Goal: Submit feedback/report problem

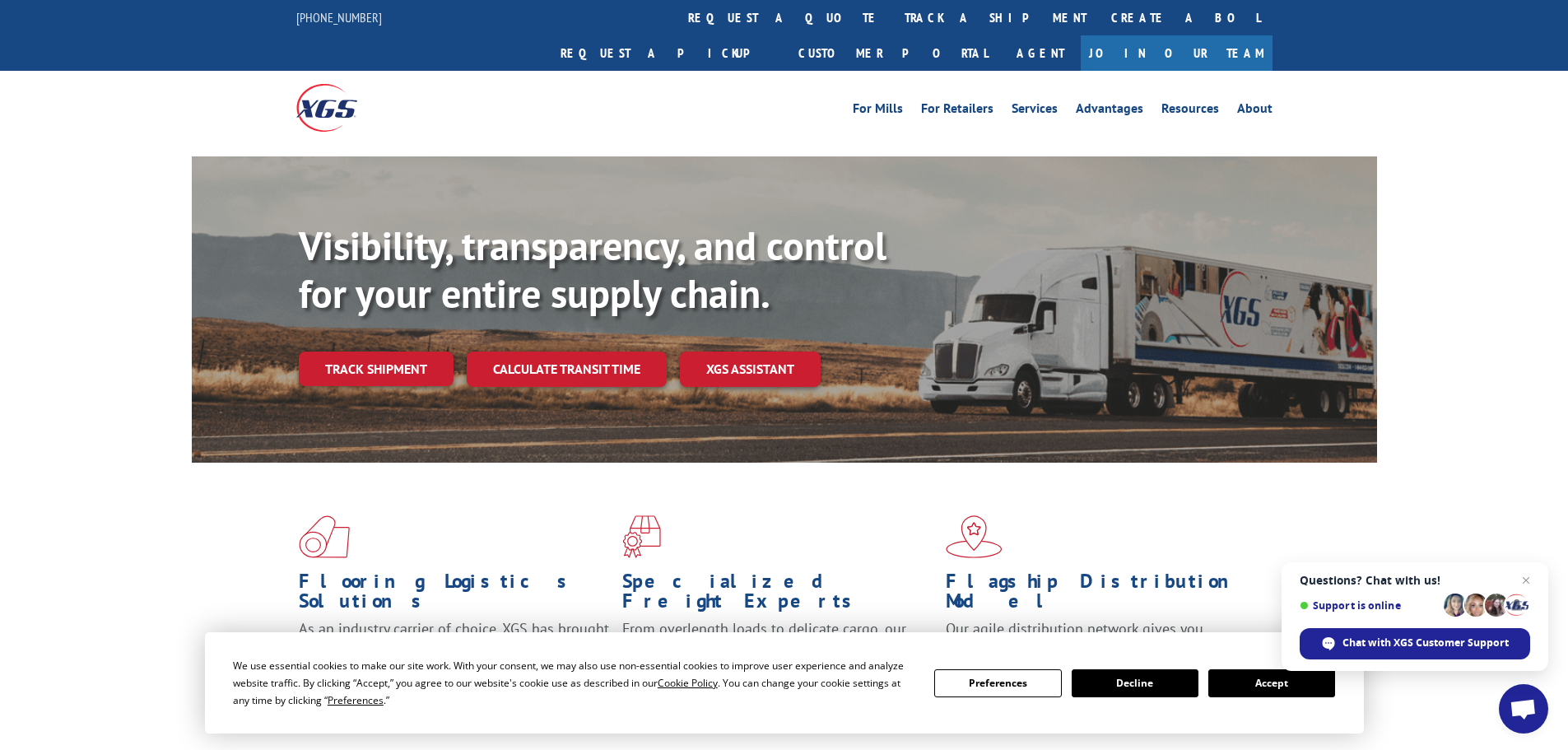
click at [423, 352] on link "Track shipment" at bounding box center [376, 369] width 154 height 35
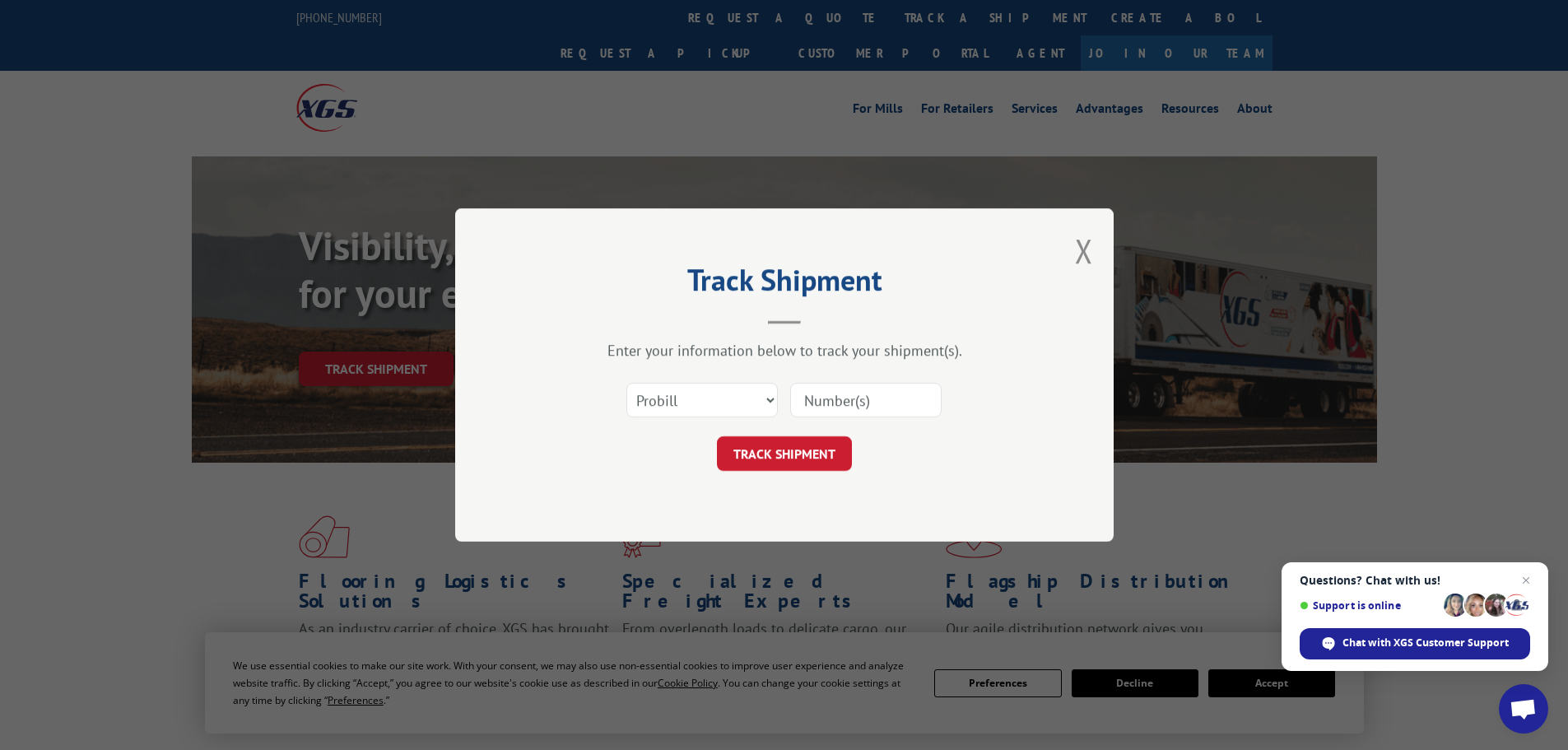
click at [844, 409] on input at bounding box center [865, 400] width 152 height 35
type input "17261964"
click at [793, 458] on button "TRACK SHIPMENT" at bounding box center [784, 454] width 135 height 35
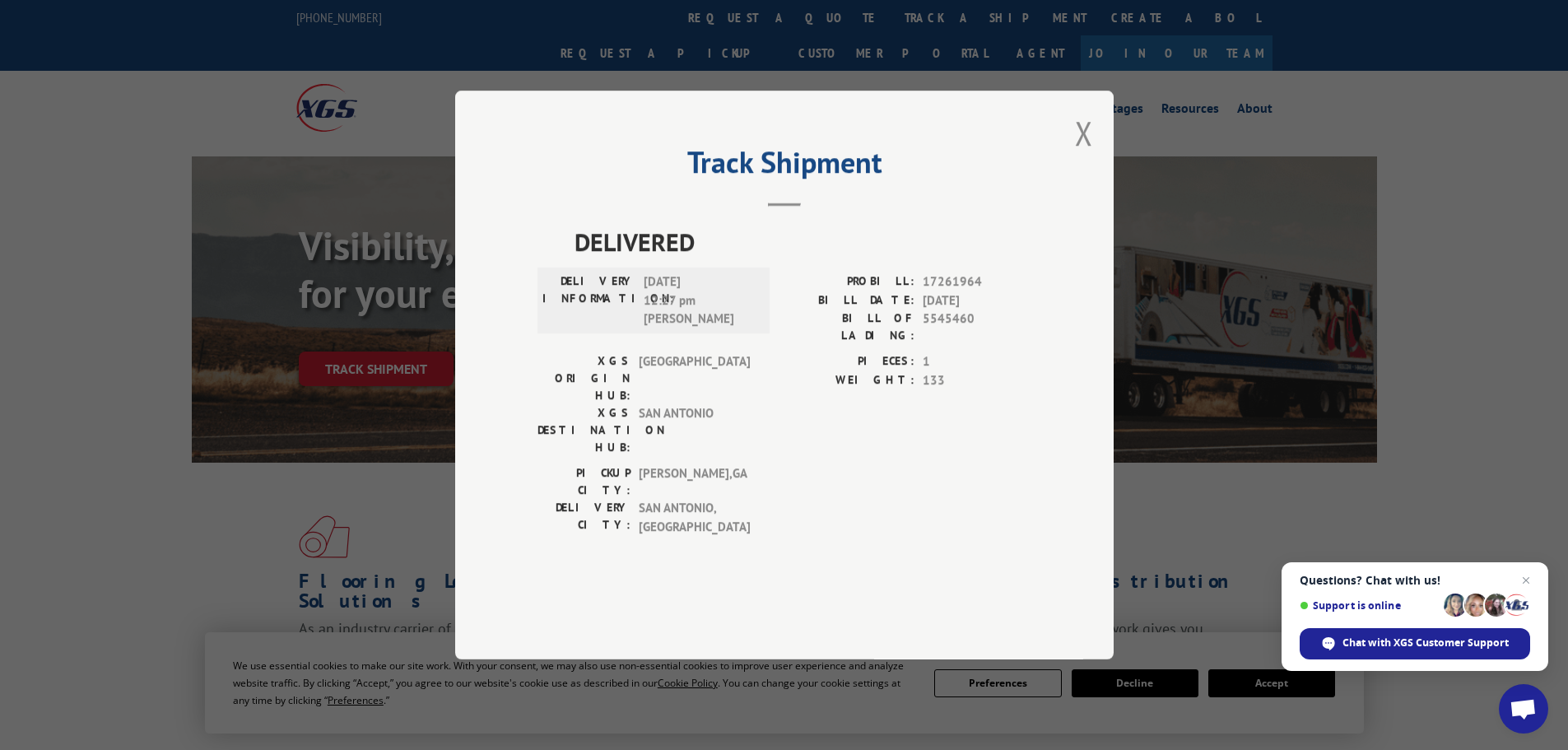
click at [1078, 154] on button "Close modal" at bounding box center [1083, 133] width 18 height 44
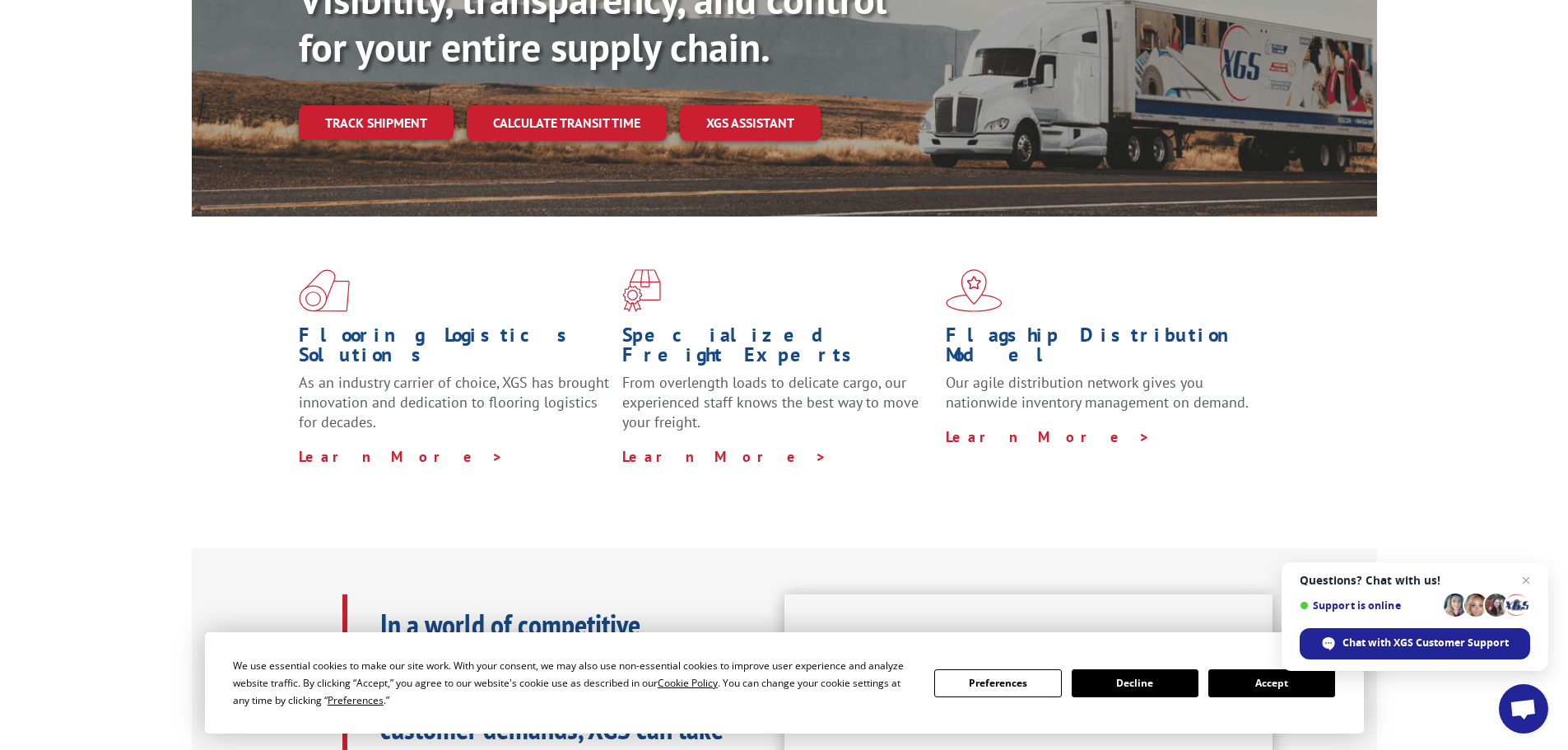
scroll to position [82, 0]
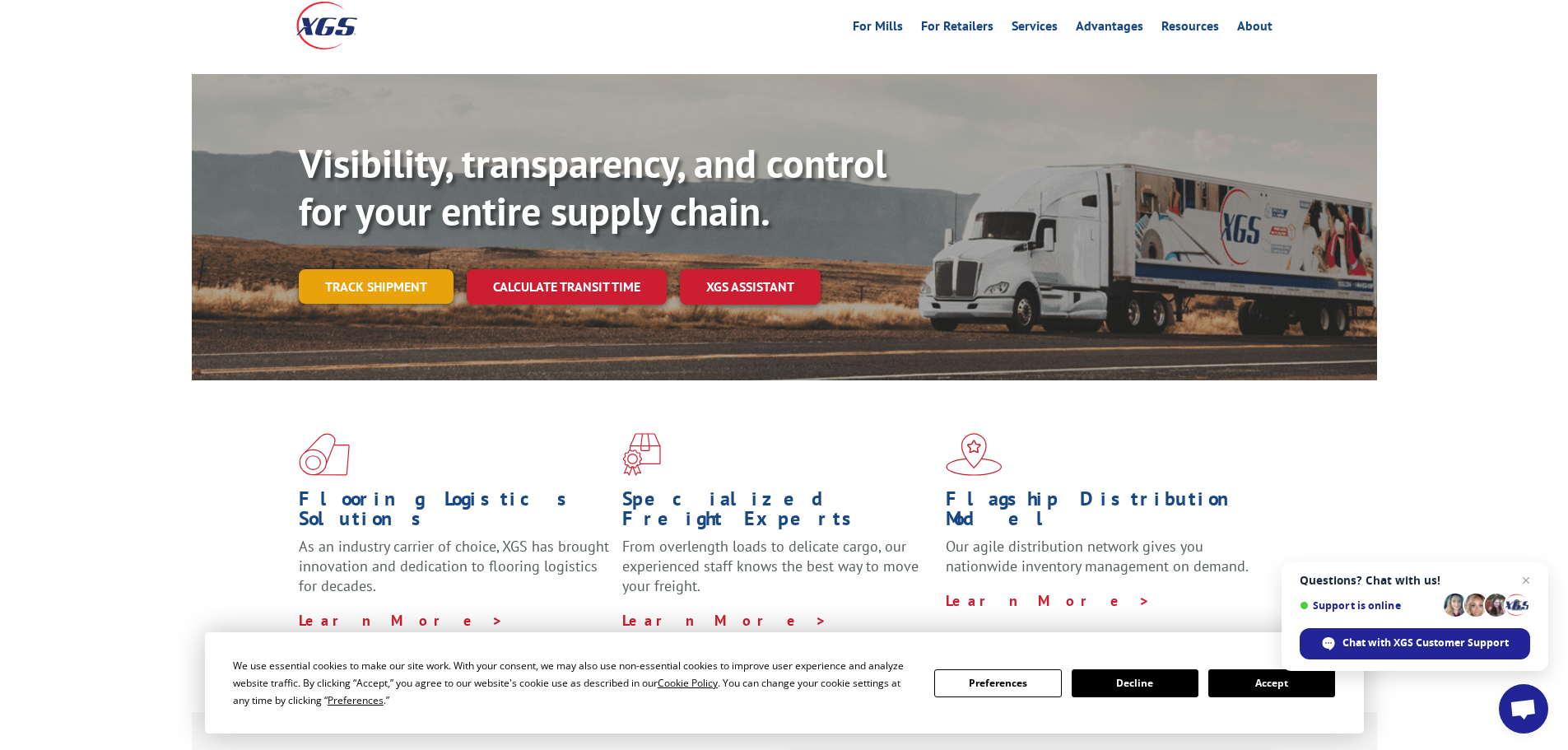
click at [399, 269] on link "Track shipment" at bounding box center [376, 286] width 154 height 35
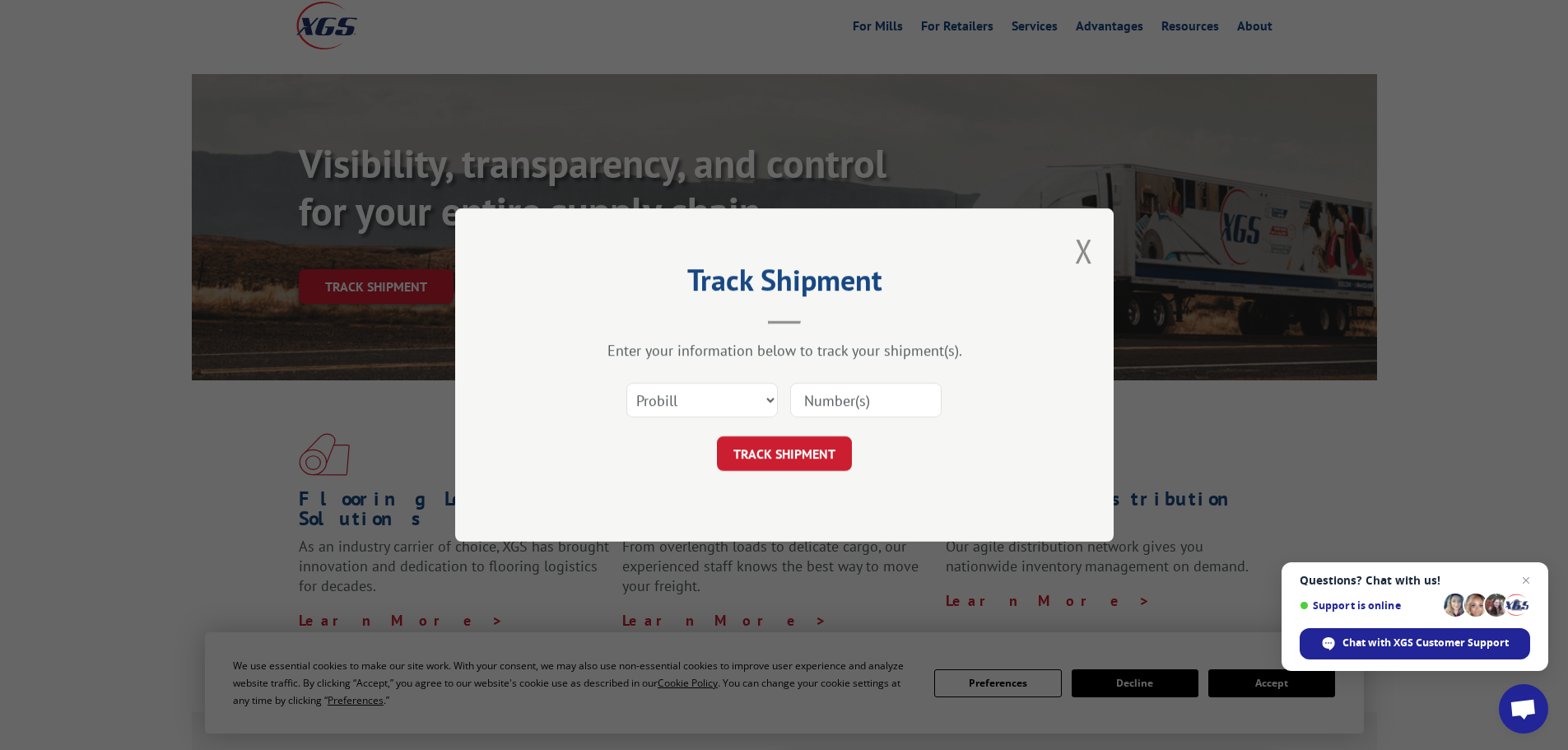
click at [906, 408] on input at bounding box center [865, 400] width 152 height 35
click at [905, 407] on input at bounding box center [865, 400] width 152 height 35
click at [717, 388] on select "Select category... Probill BOL PO" at bounding box center [702, 400] width 152 height 35
select select "po"
click at [626, 382] on select "Select category... Probill BOL PO" at bounding box center [702, 400] width 152 height 35
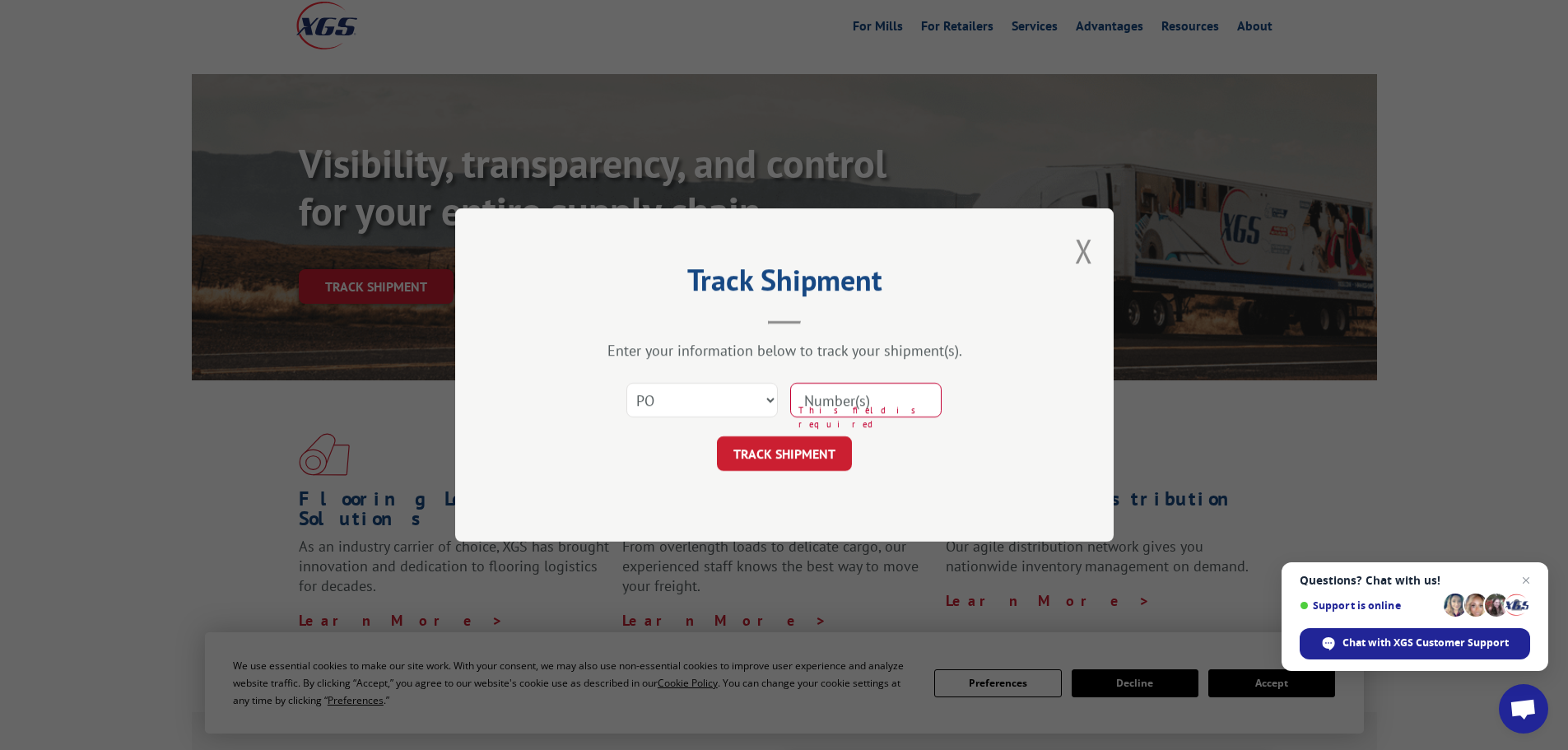
click at [845, 407] on input at bounding box center [865, 400] width 152 height 35
type input "32752901"
click button "TRACK SHIPMENT" at bounding box center [784, 454] width 135 height 35
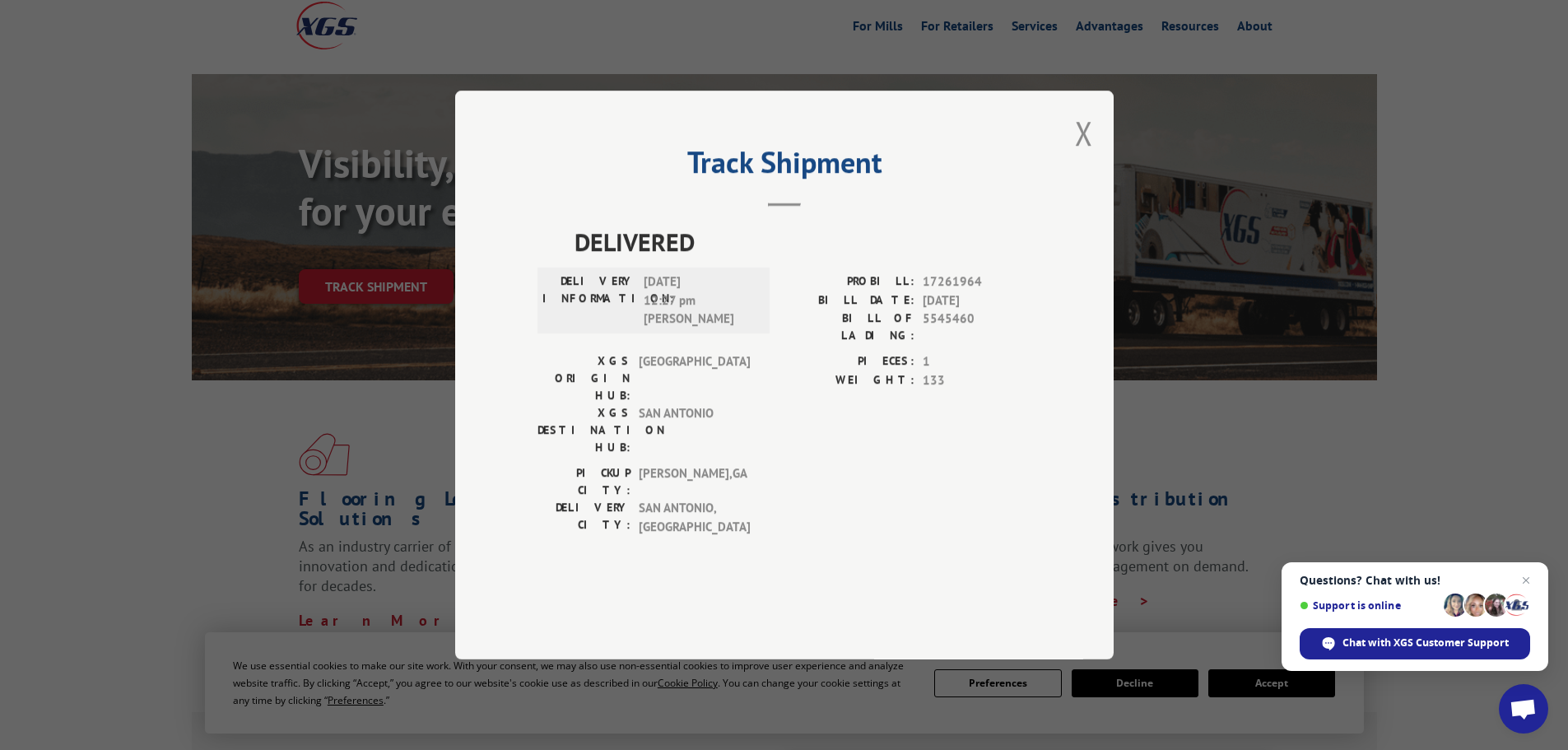
drag, startPoint x: 973, startPoint y: 354, endPoint x: 973, endPoint y: 336, distance: 18.0
click at [973, 310] on span "10/03/2025" at bounding box center [976, 300] width 109 height 19
click at [973, 291] on span "17261964" at bounding box center [976, 281] width 109 height 19
click at [972, 291] on span "17261964" at bounding box center [976, 281] width 109 height 19
click at [969, 291] on span "17261964" at bounding box center [976, 281] width 109 height 19
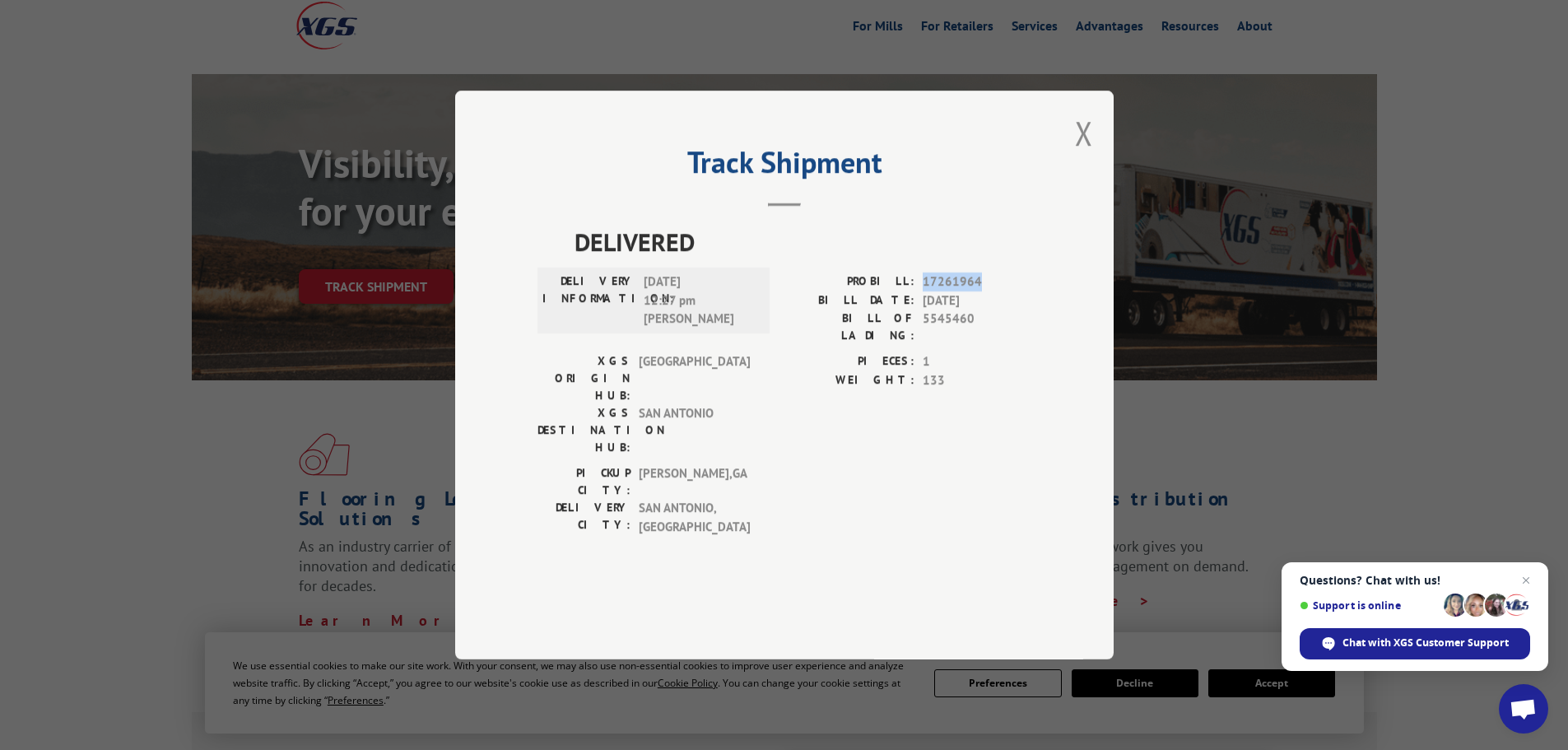
click at [969, 291] on span "17261964" at bounding box center [976, 281] width 109 height 19
click at [1083, 154] on button "Close modal" at bounding box center [1083, 133] width 18 height 44
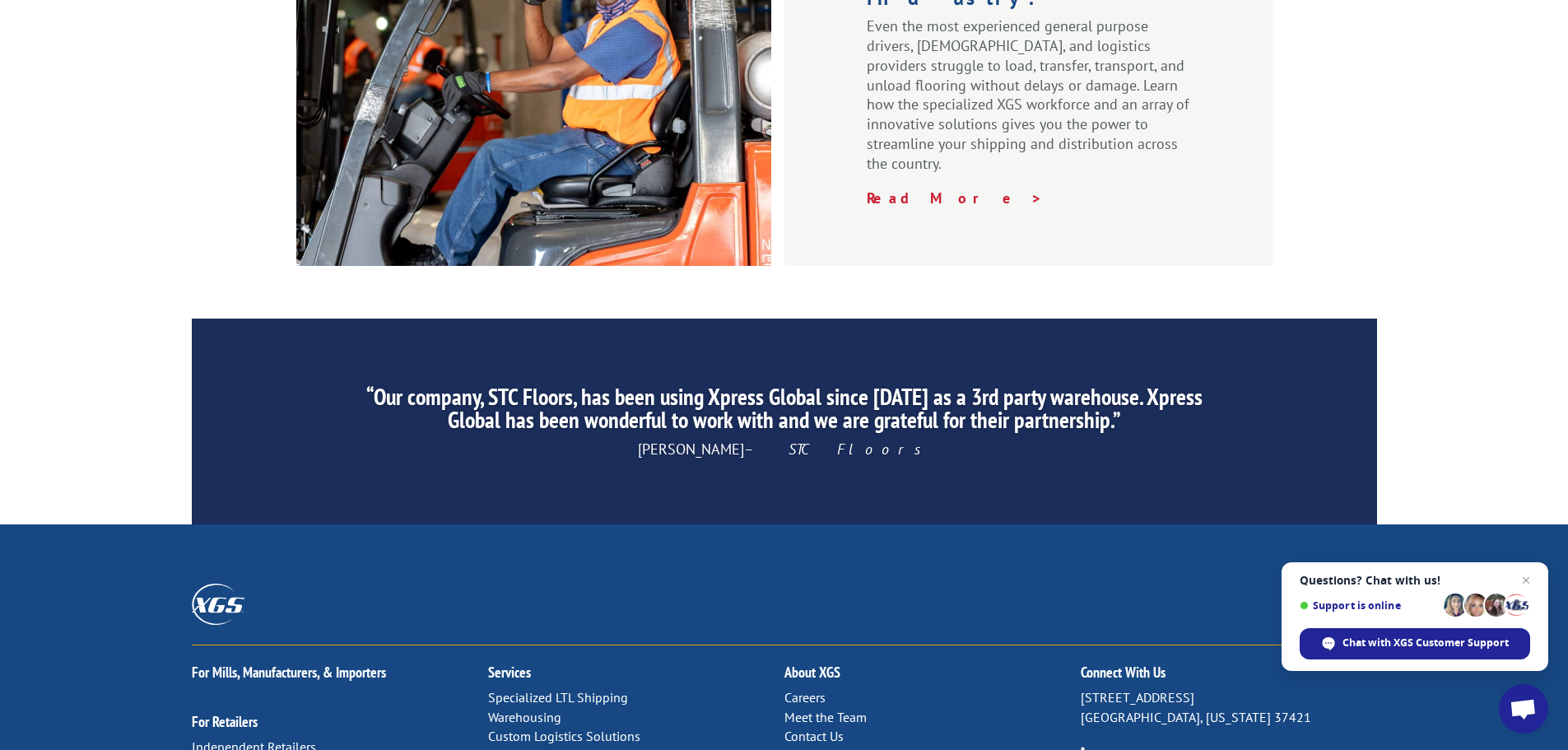
scroll to position [2507, 0]
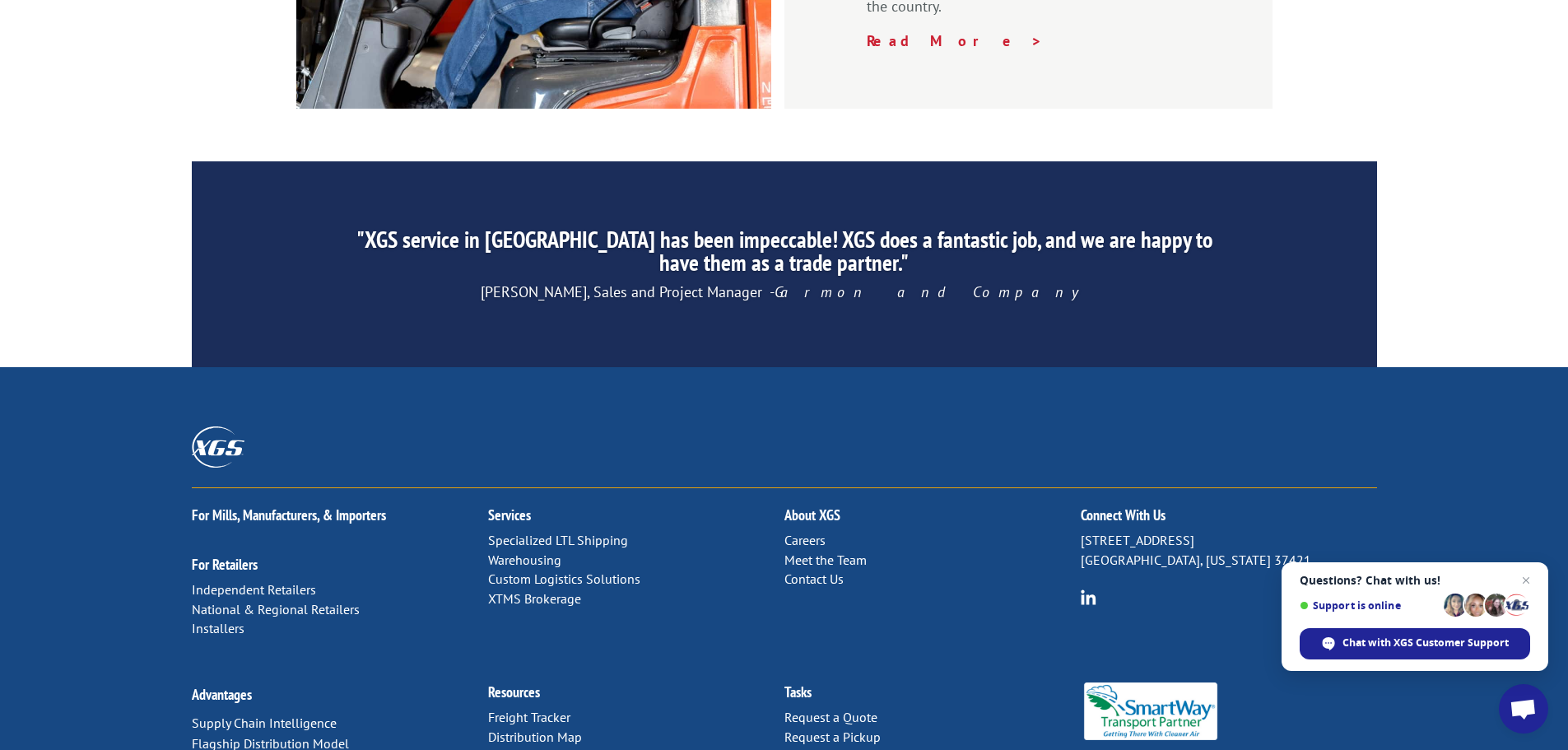
click at [144, 450] on div "For Mills, Manufacturers, & Importers For Retailers Independent Retailers Natio…" at bounding box center [784, 622] width 1568 height 511
click at [819, 570] on link "Contact Us" at bounding box center [813, 578] width 59 height 17
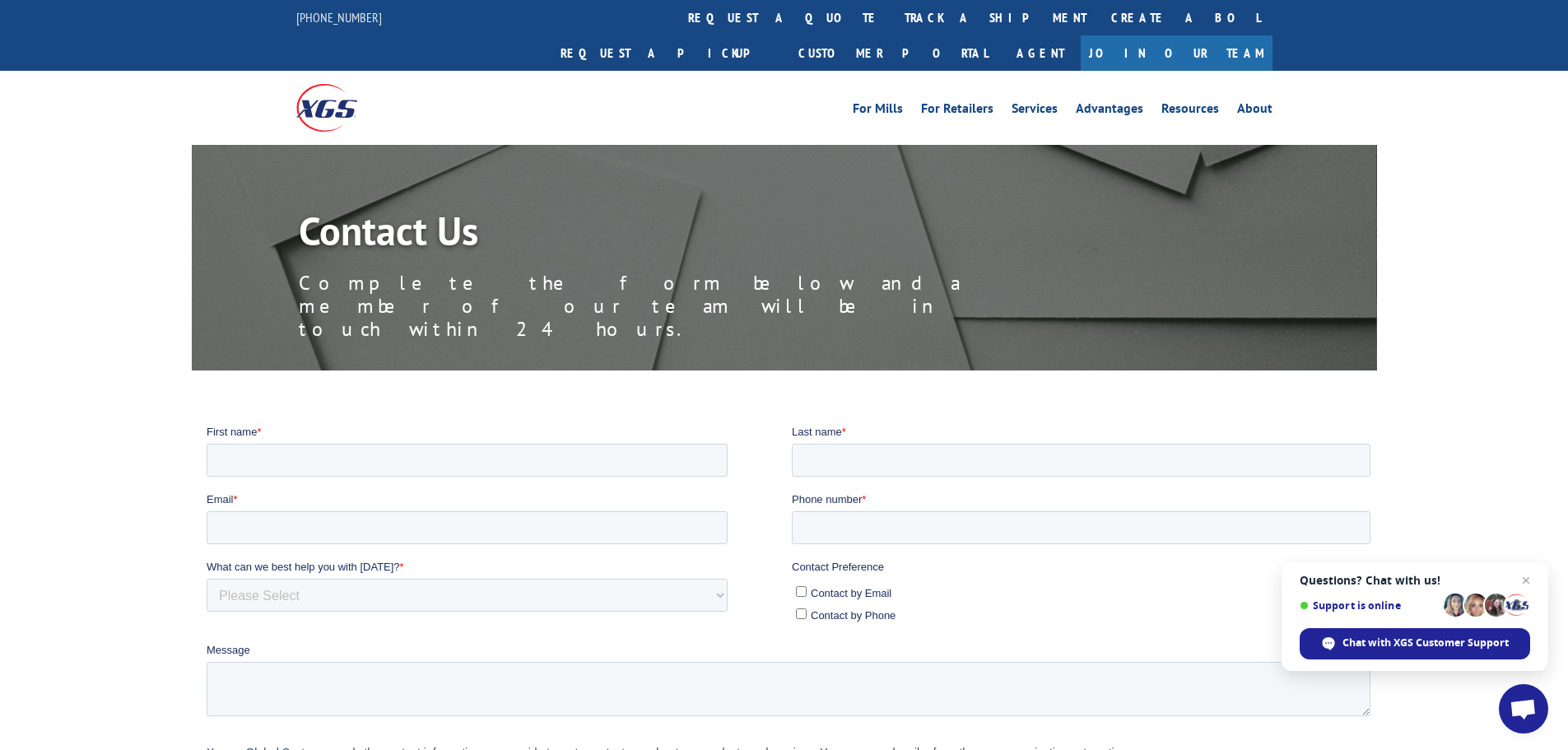
click at [802, 591] on input "Contact by Email" at bounding box center [800, 590] width 11 height 11
checkbox input "true"
click at [313, 448] on input "First name *" at bounding box center [466, 460] width 521 height 33
type input "[PERSON_NAME]"
click at [970, 465] on input "Last name *" at bounding box center [1079, 460] width 578 height 33
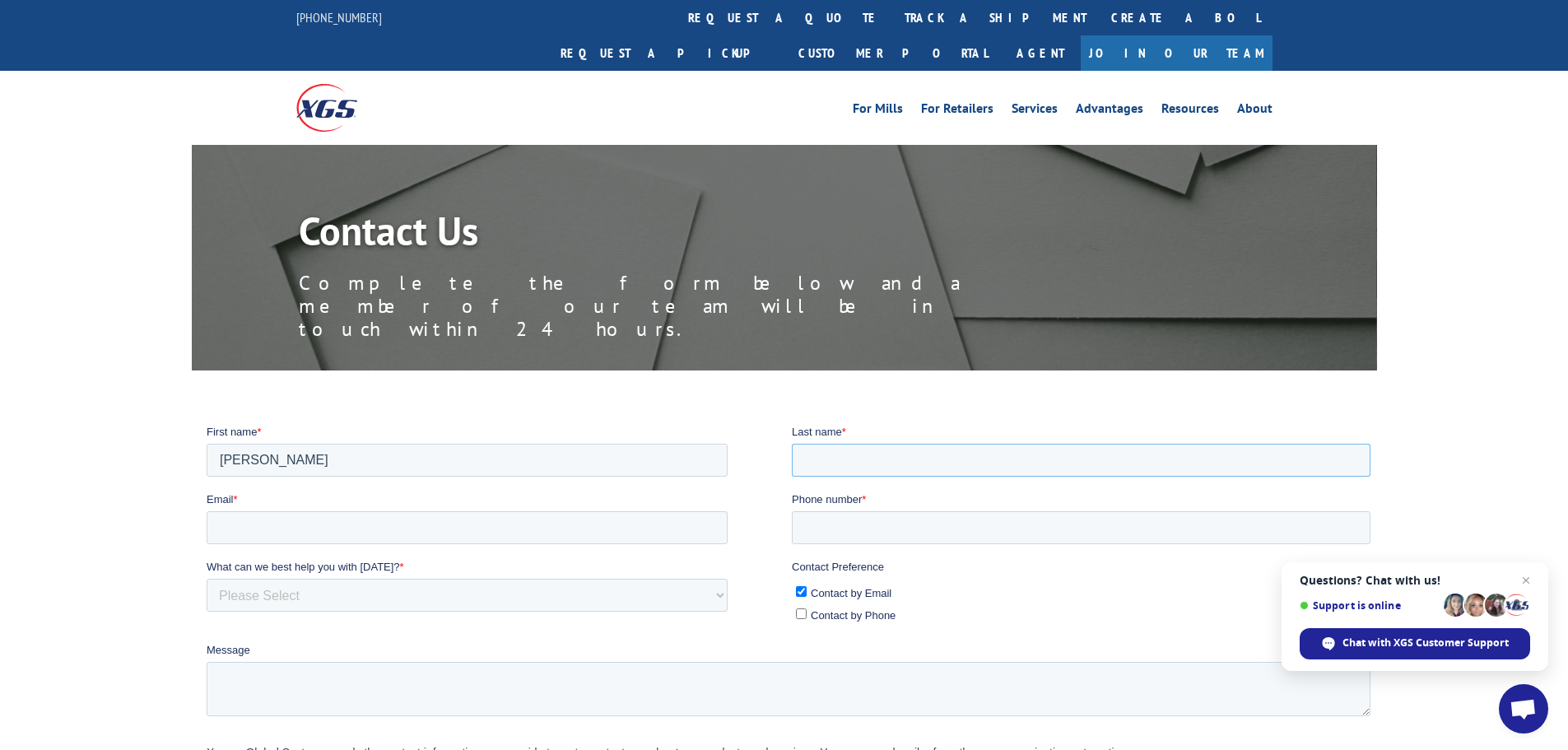
type input "Grohmann"
drag, startPoint x: 367, startPoint y: 532, endPoint x: 369, endPoint y: 524, distance: 8.2
click at [368, 527] on input "Email *" at bounding box center [466, 527] width 521 height 33
type input "[PERSON_NAME][EMAIL_ADDRESS][PERSON_NAME][PERSON_NAME][DOMAIN_NAME]"
click at [857, 520] on input "Phone number *" at bounding box center [1079, 527] width 578 height 33
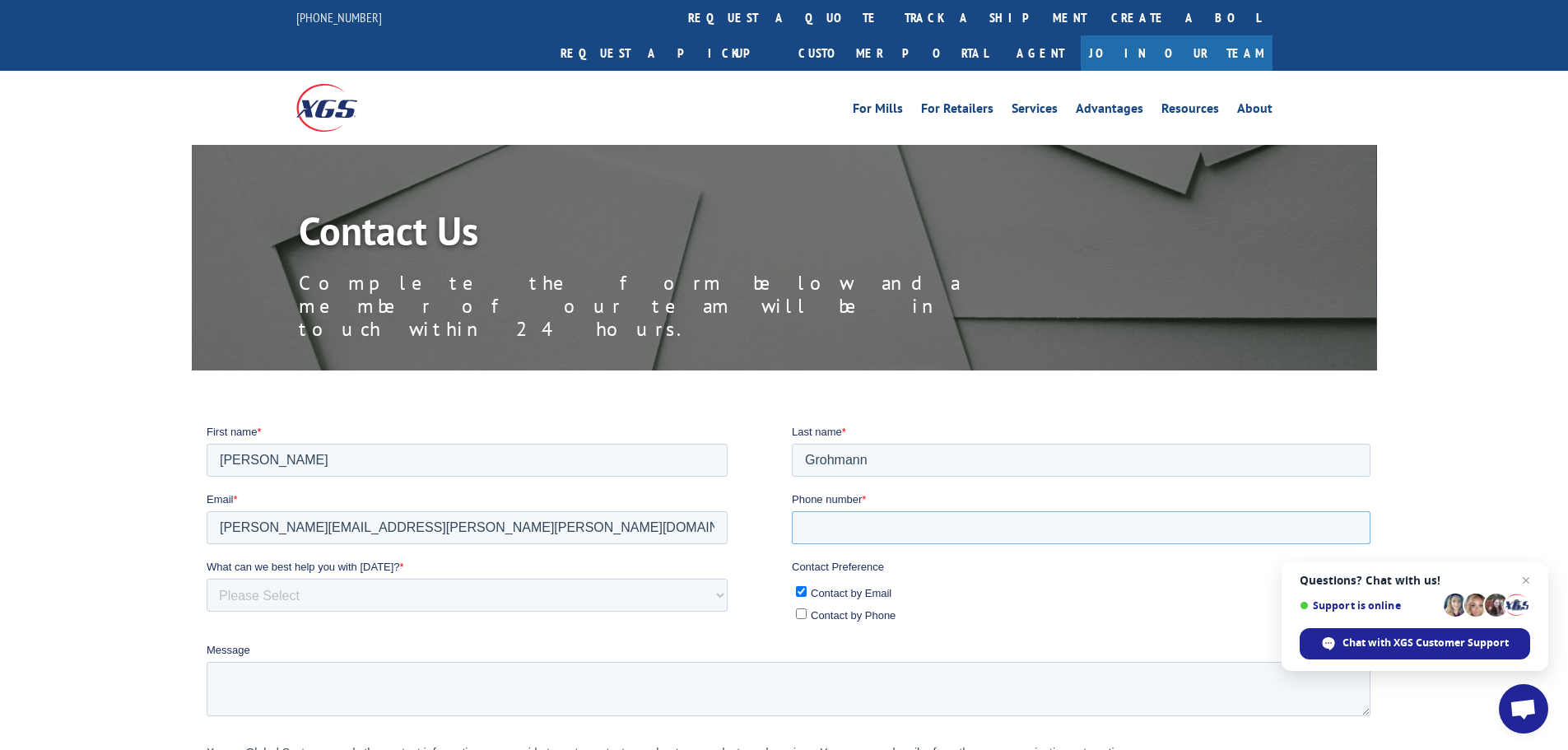
type input "[PHONE_NUMBER]"
click at [389, 588] on select "Please Select Quoting, Opening New Account, or New Business Opportunity Shipmen…" at bounding box center [466, 594] width 521 height 33
select select "Customer Service"
click at [206, 577] on select "Please Select Quoting, Opening New Account, or New Business Opportunity Shipmen…" at bounding box center [466, 594] width 521 height 33
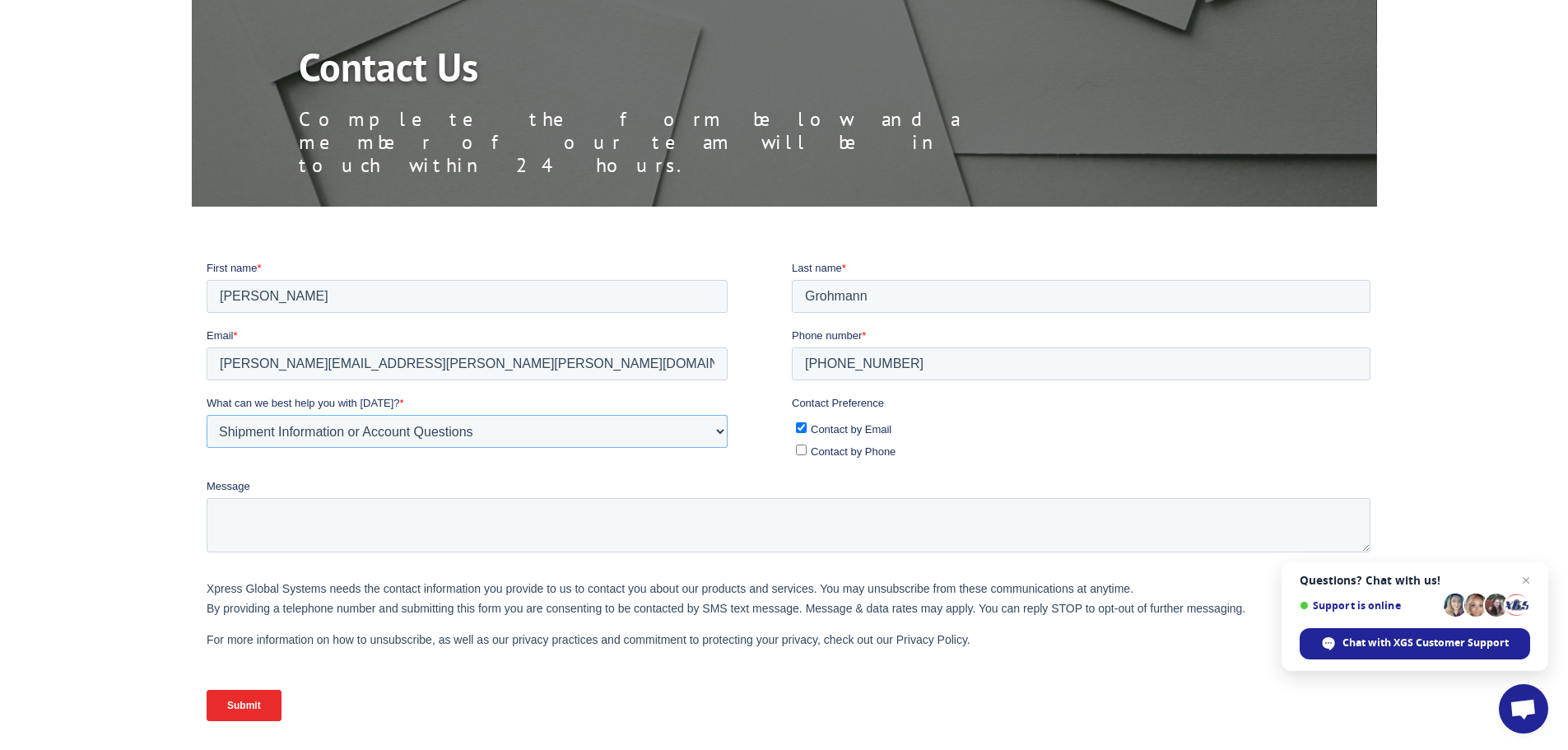
scroll to position [164, 0]
click at [285, 524] on textarea "Message" at bounding box center [787, 523] width 1164 height 54
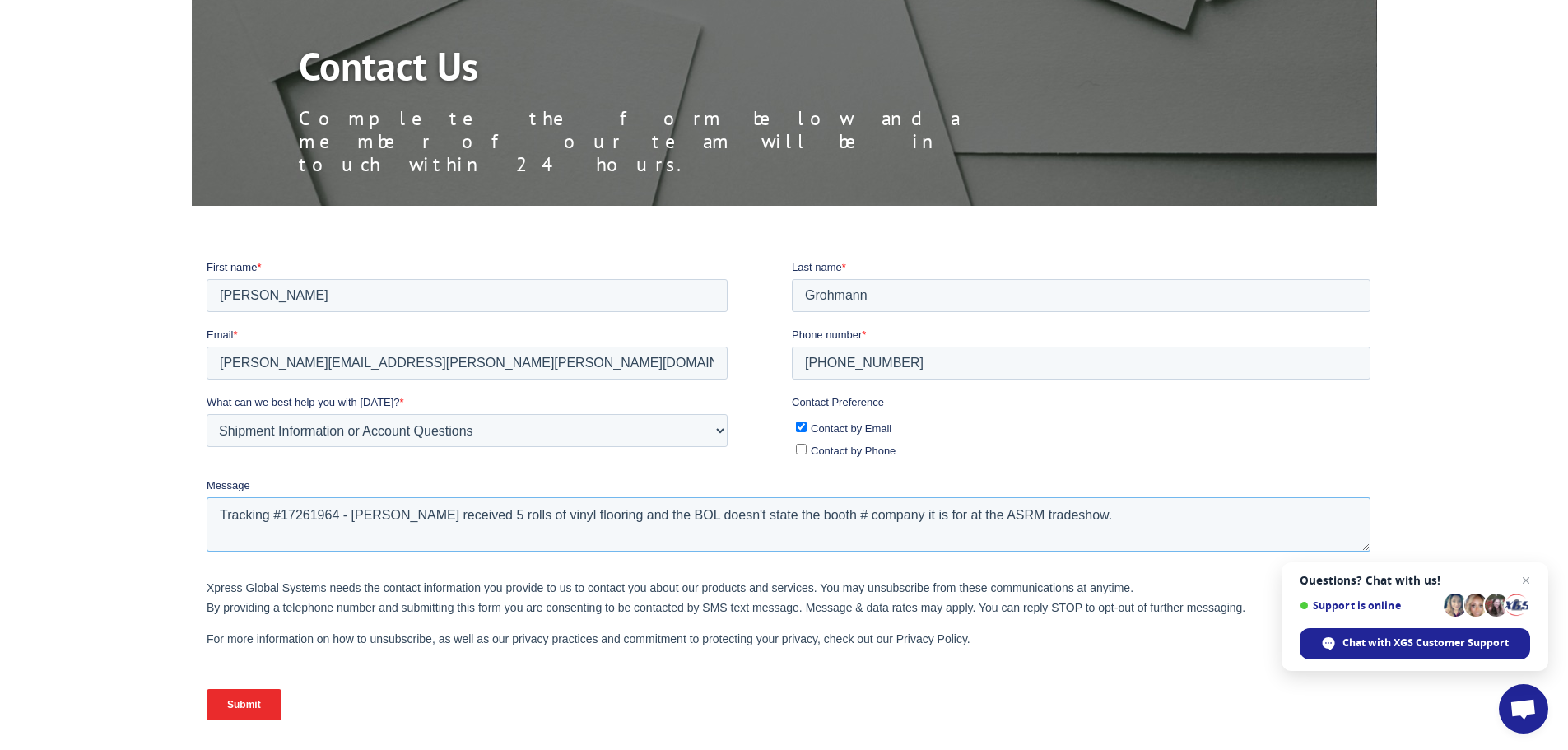
type textarea "Tracking #17261964 - [PERSON_NAME] received 5 rolls of vinyl flooring and the B…"
click at [224, 702] on input "Submit" at bounding box center [243, 704] width 75 height 32
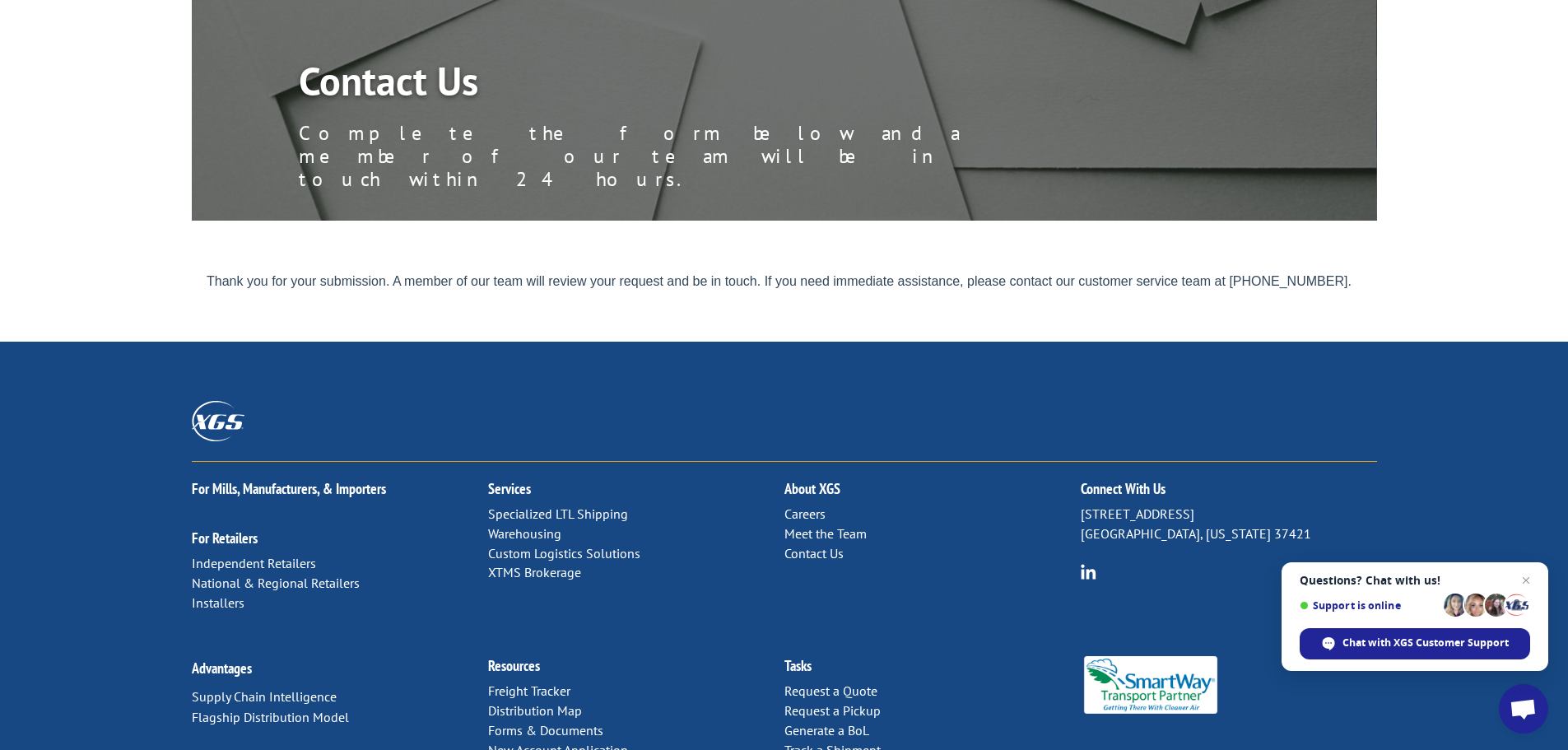
scroll to position [0, 0]
